Goal: Task Accomplishment & Management: Manage account settings

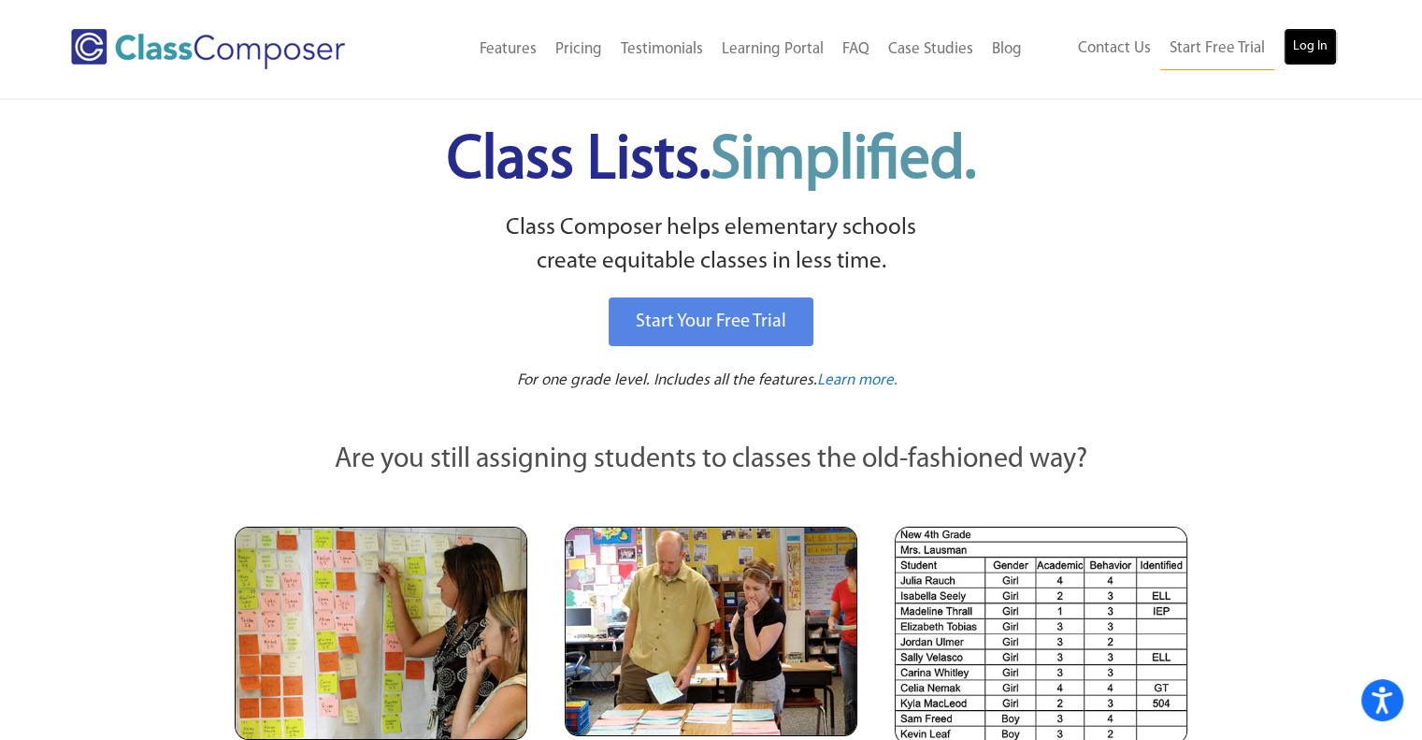
click at [1306, 55] on link "Log In" at bounding box center [1310, 46] width 53 height 37
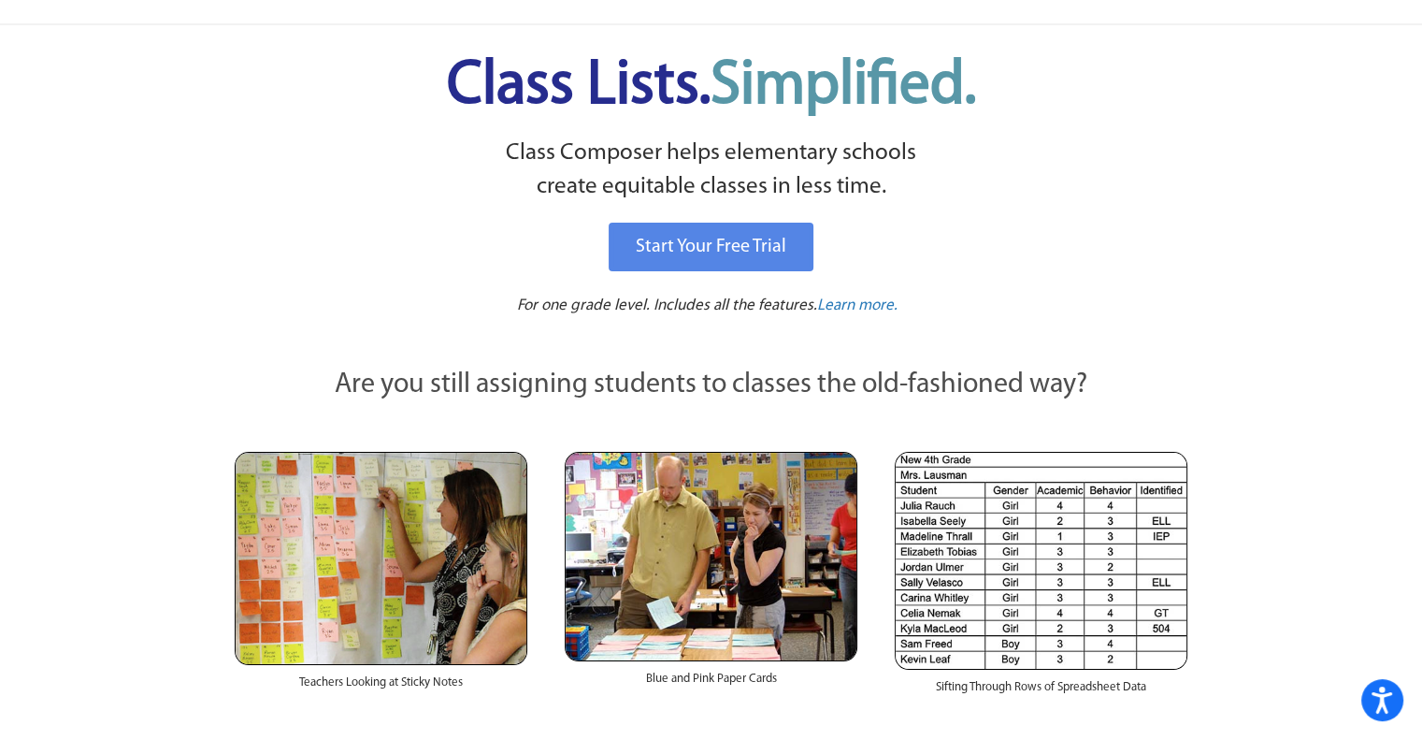
scroll to position [70, 0]
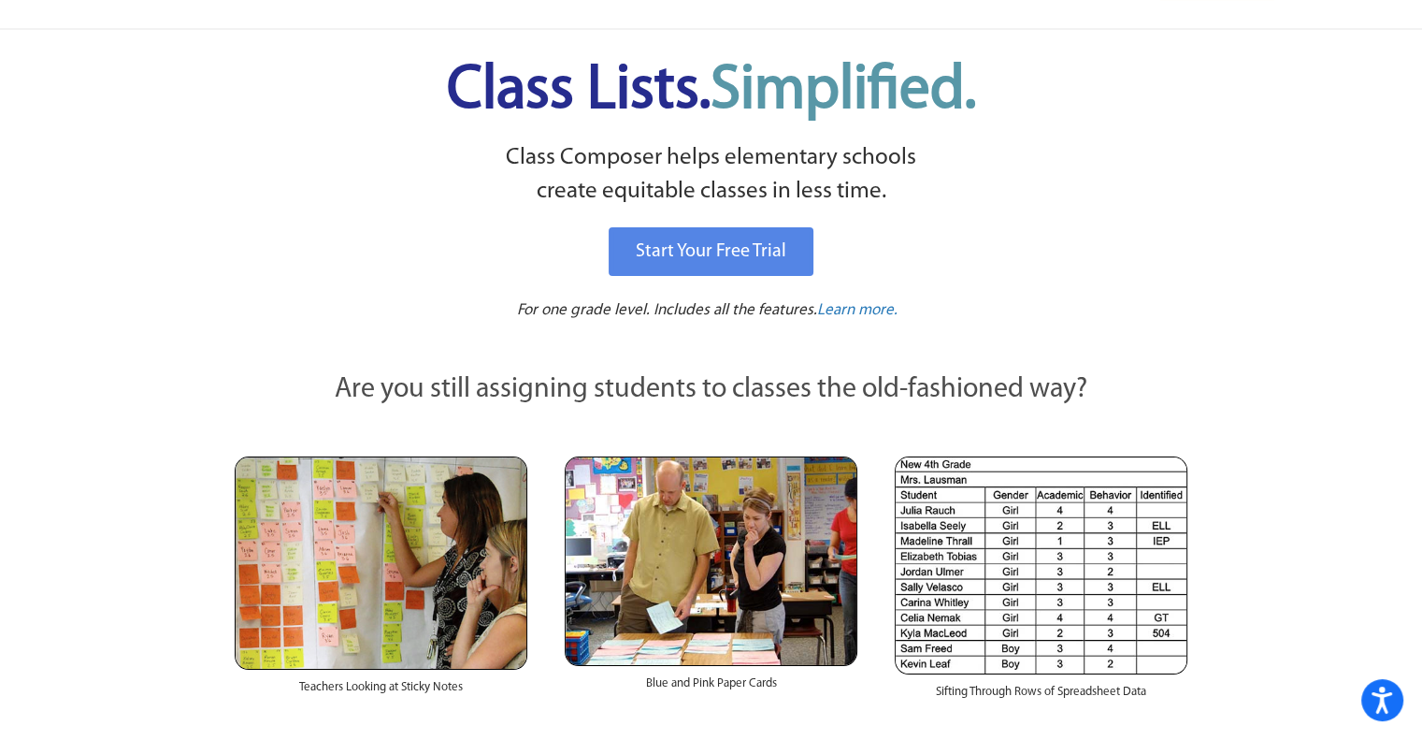
click at [1085, 641] on img at bounding box center [1041, 565] width 293 height 218
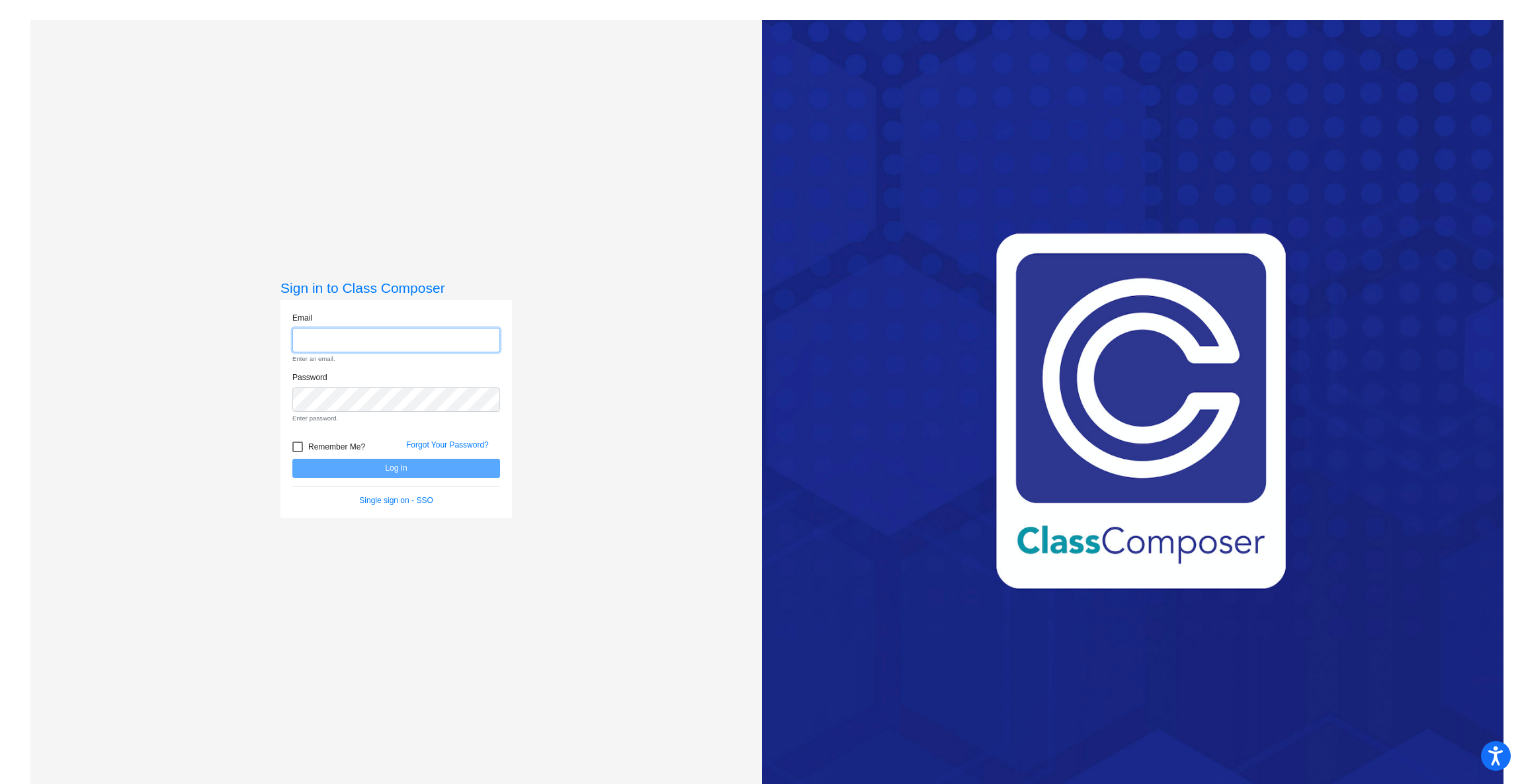
type input "ecordova@ceres.k12.ca.us"
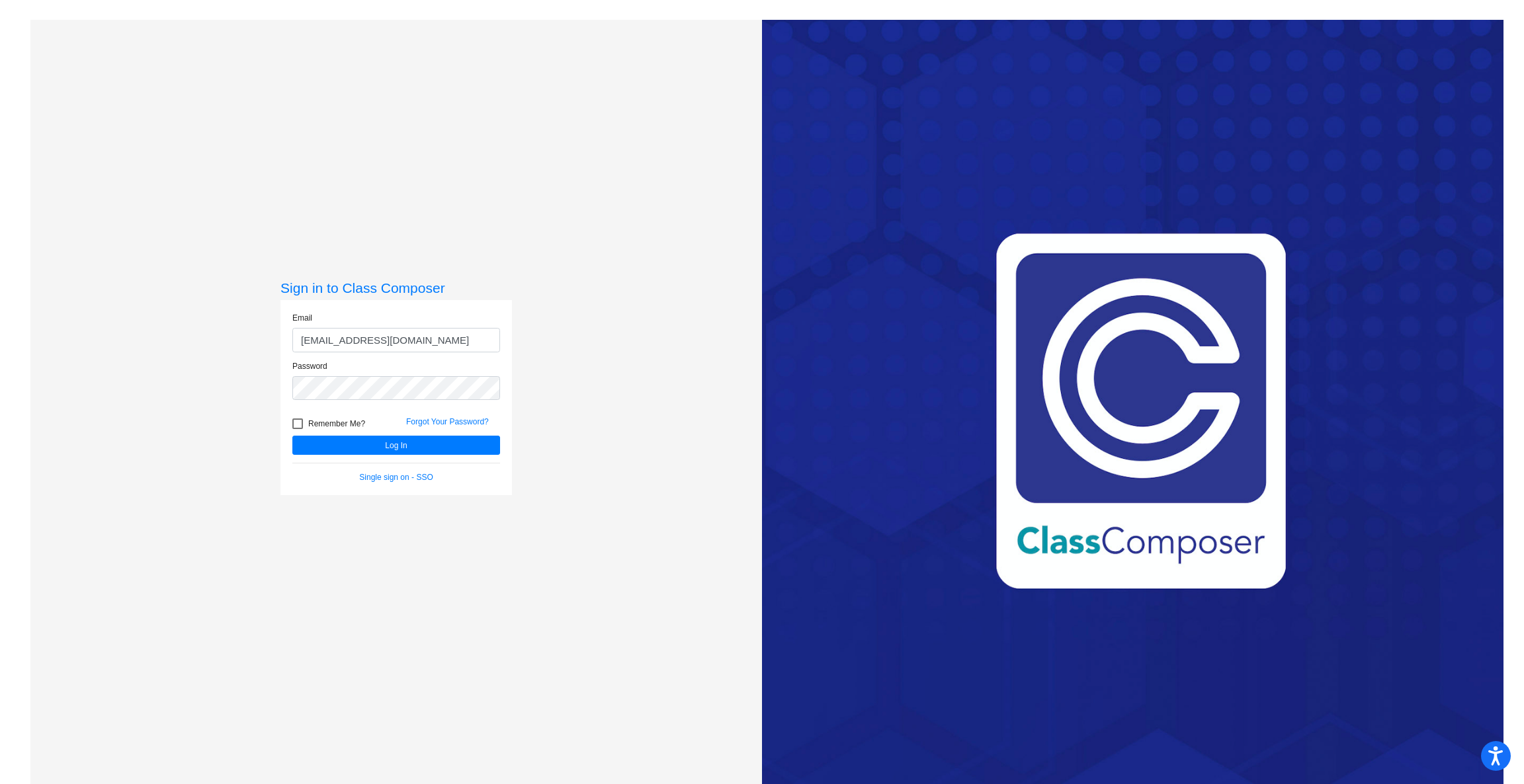
click at [292, 435] on button "Log In" at bounding box center [396, 445] width 208 height 19
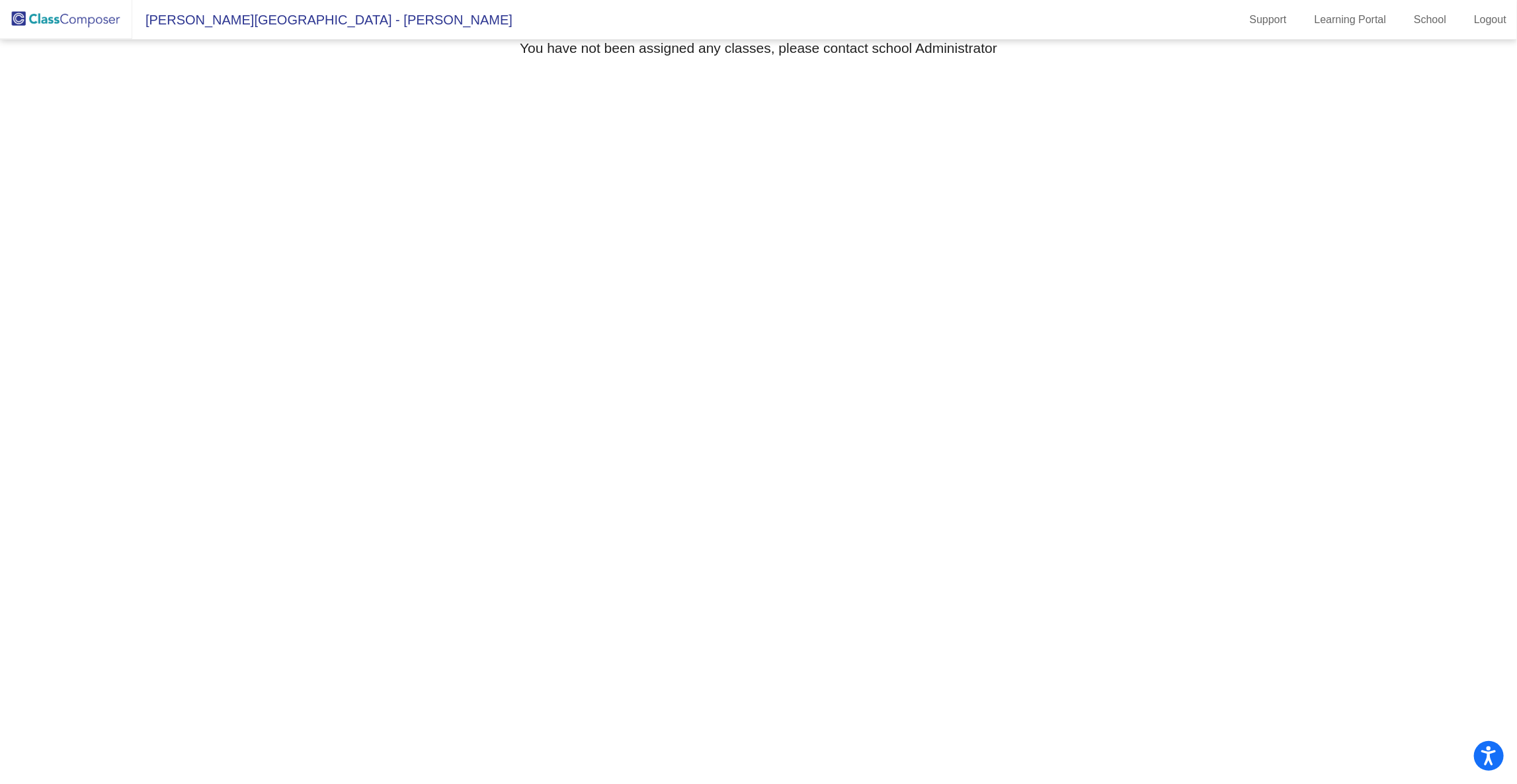
click at [219, 11] on span "Adkison Elementary - Eloisa" at bounding box center [322, 20] width 380 height 21
click at [225, 25] on span "Adkison Elementary - Eloisa" at bounding box center [322, 20] width 380 height 21
click at [50, 26] on img at bounding box center [66, 19] width 132 height 39
click at [216, 18] on span "Adkison Elementary - Eloisa" at bounding box center [322, 20] width 380 height 21
click at [240, 33] on mat-toolbar "Adkison Elementary - Eloisa Support Learning Portal School Logout" at bounding box center [758, 20] width 1517 height 40
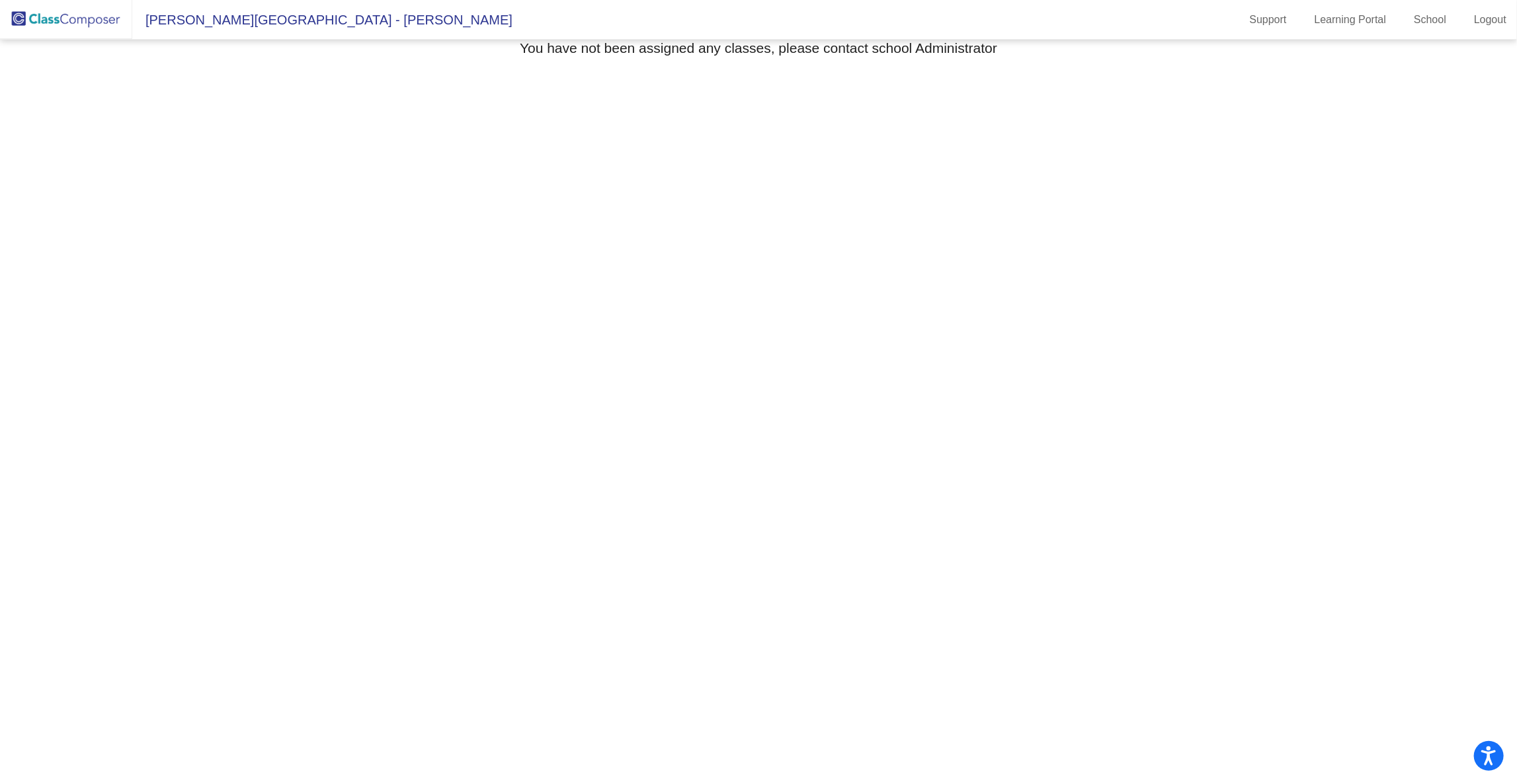
click at [225, 25] on span "Adkison Elementary - Eloisa" at bounding box center [322, 20] width 380 height 21
click at [302, 25] on span "Adkison Elementary - Eloisa" at bounding box center [322, 20] width 380 height 21
click at [291, 30] on span "Adkison Elementary - Eloisa" at bounding box center [322, 20] width 380 height 21
click at [265, 23] on span "Adkison Elementary - Eloisa" at bounding box center [322, 20] width 380 height 21
click at [46, 27] on img at bounding box center [66, 19] width 132 height 39
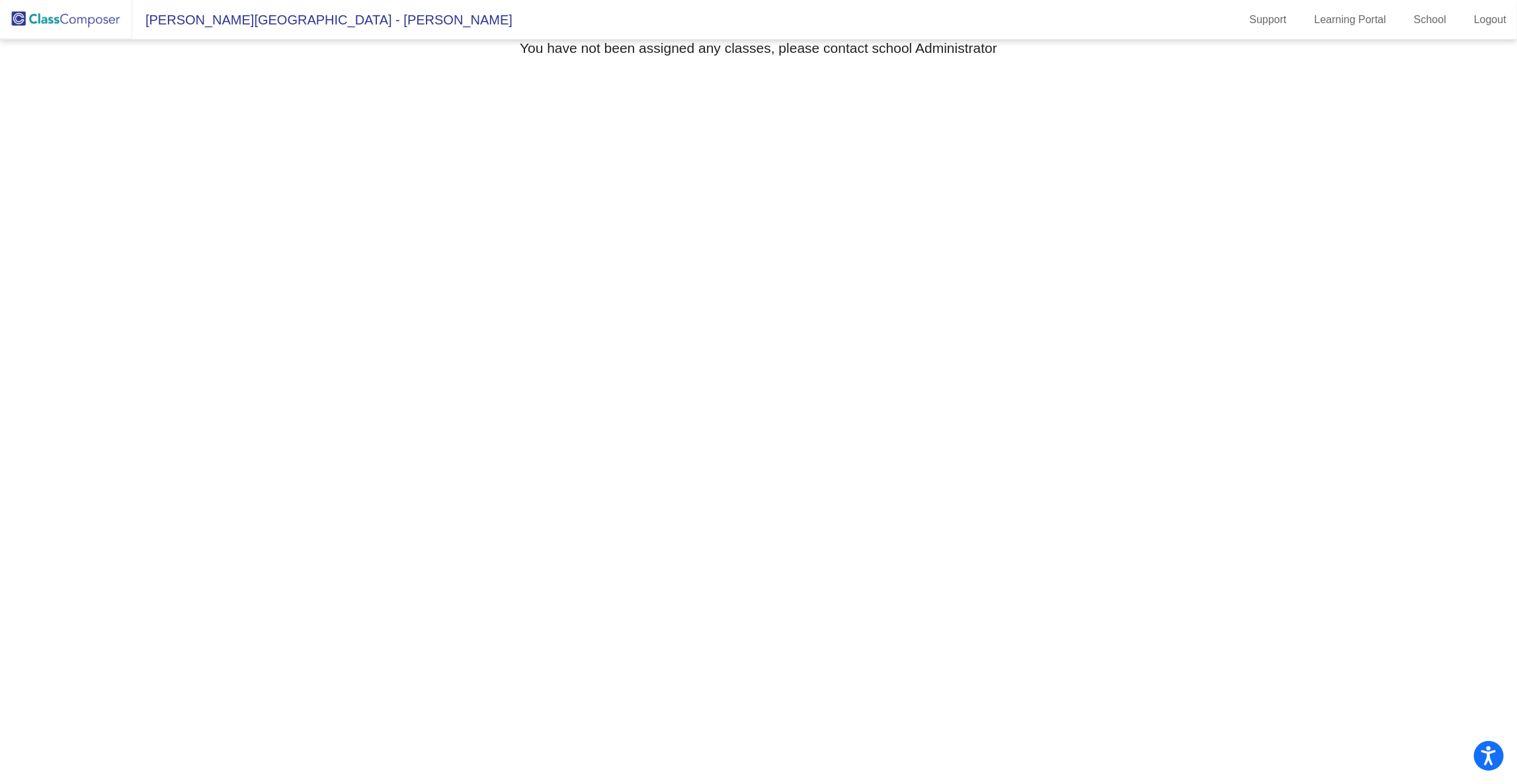
click at [60, 21] on img at bounding box center [66, 19] width 132 height 39
click at [45, 26] on img at bounding box center [66, 19] width 132 height 39
click at [170, 21] on span "Adkison Elementary - Eloisa" at bounding box center [322, 20] width 380 height 21
click at [195, 23] on span "Adkison Elementary - Eloisa" at bounding box center [322, 20] width 380 height 21
click at [209, 23] on span "Adkison Elementary - Eloisa" at bounding box center [322, 20] width 380 height 21
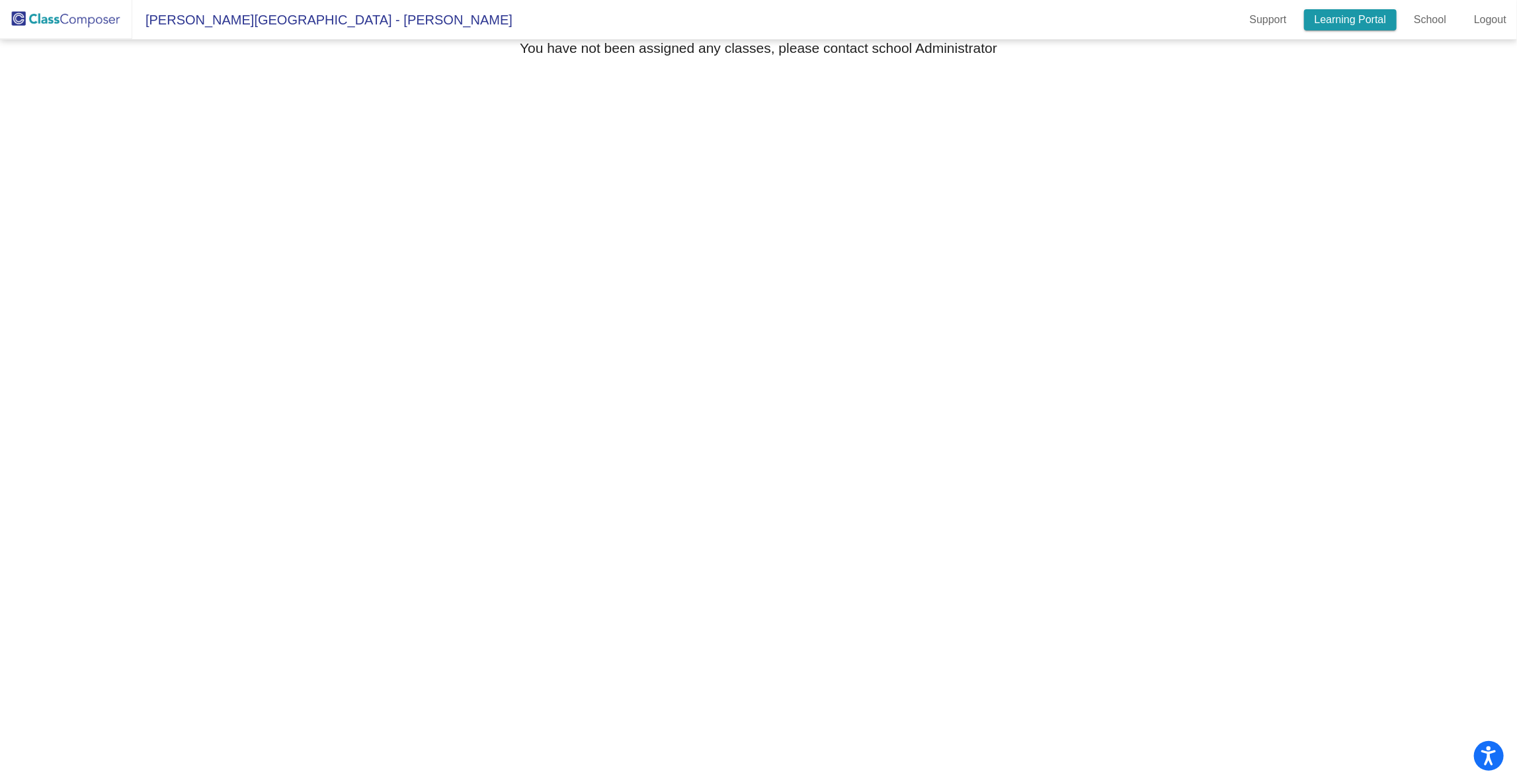
click at [1321, 18] on link "Learning Portal" at bounding box center [1351, 20] width 93 height 21
click at [1437, 21] on link "School" at bounding box center [1431, 20] width 54 height 21
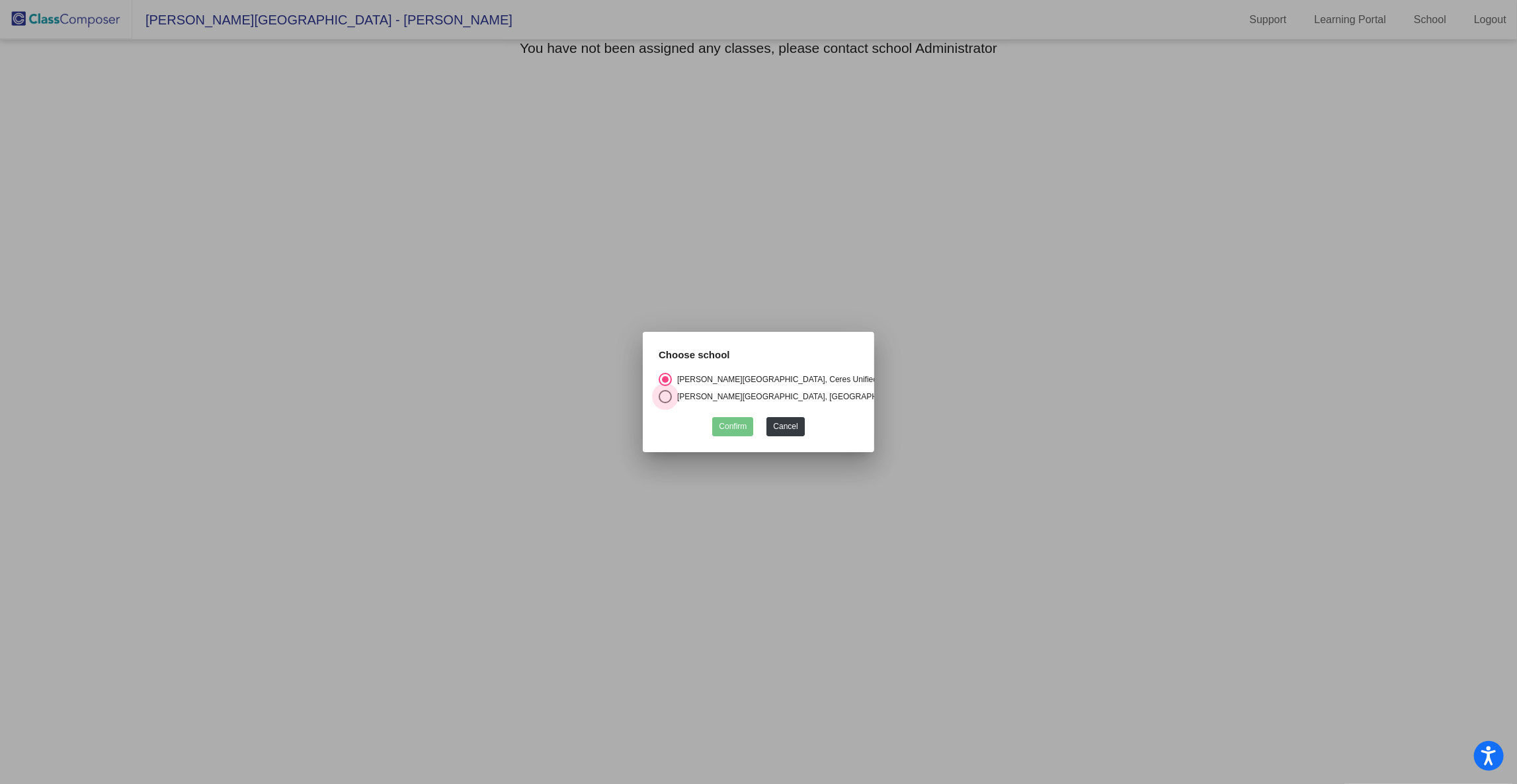
click at [687, 402] on div "Caswell Elementary, Ceres Unified School District" at bounding box center [791, 397] width 240 height 12
click at [665, 403] on input "Caswell Elementary, Ceres Unified School District" at bounding box center [665, 403] width 1 height 1
radio input "true"
click at [723, 431] on button "Confirm" at bounding box center [733, 426] width 41 height 19
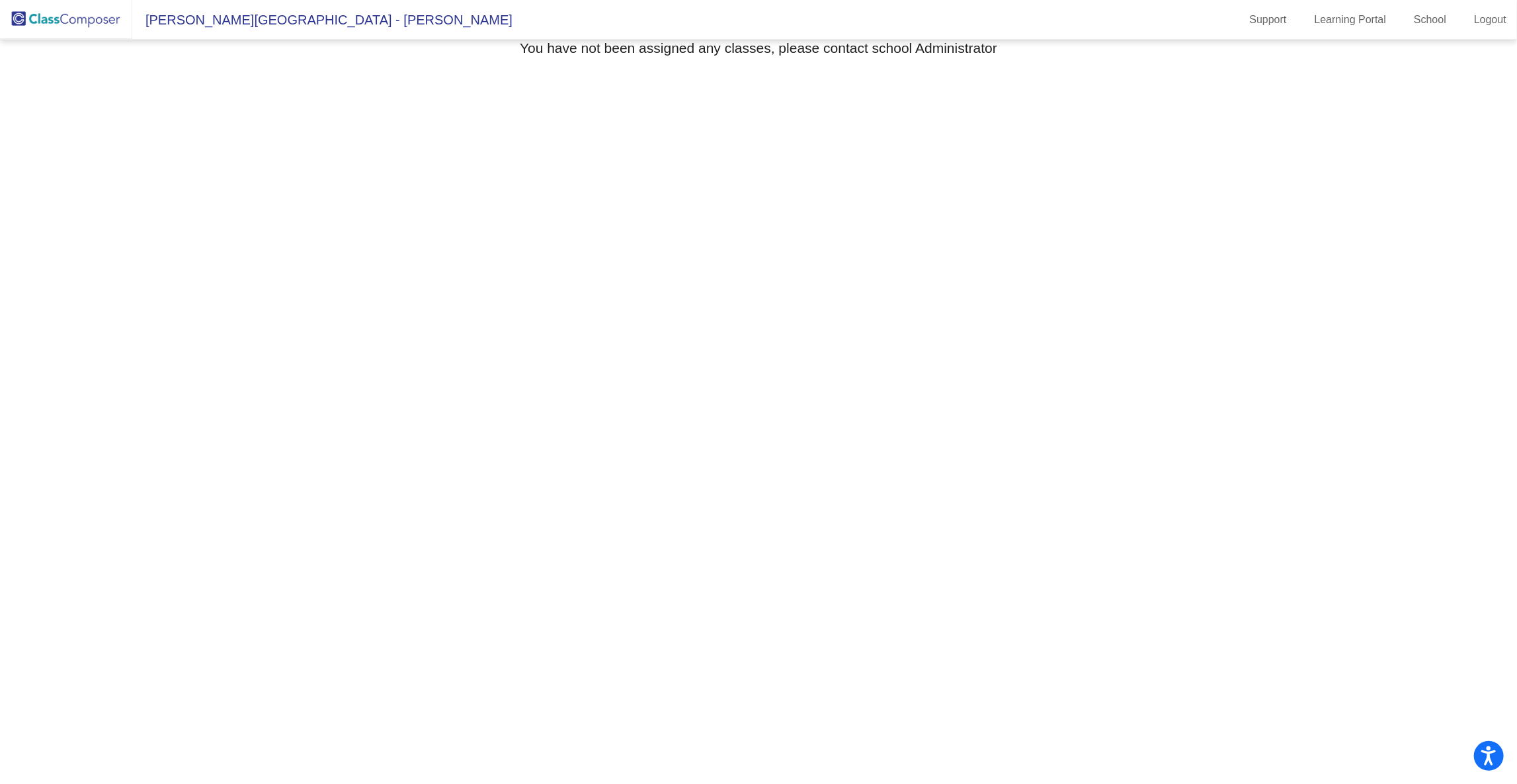
click at [232, 346] on mat-sidenav-content "Select Grade You have not been assigned any classes, please contact school Admi…" at bounding box center [758, 411] width 1517 height 744
click at [71, 35] on img at bounding box center [66, 19] width 132 height 39
click at [87, 22] on img at bounding box center [66, 19] width 132 height 39
click at [212, 21] on span "Caswell Elementary - Eloisa" at bounding box center [322, 20] width 380 height 21
click at [1356, 26] on link "Learning Portal" at bounding box center [1351, 20] width 93 height 21
